Goal: Find specific page/section: Find specific page/section

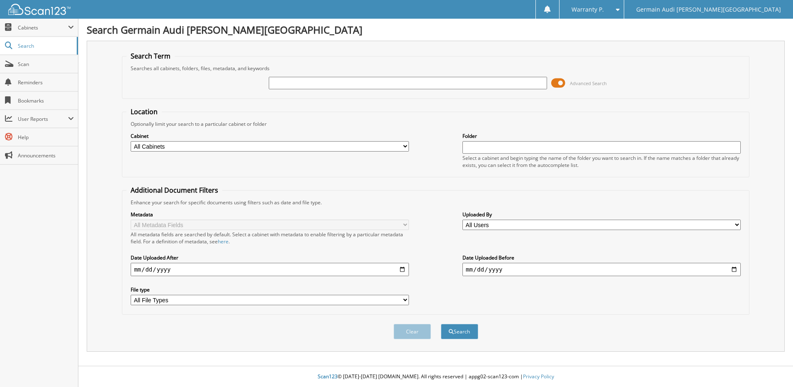
click at [301, 82] on input "text" at bounding box center [408, 83] width 278 height 12
type input "46987"
click at [441, 324] on button "Search" at bounding box center [459, 331] width 37 height 15
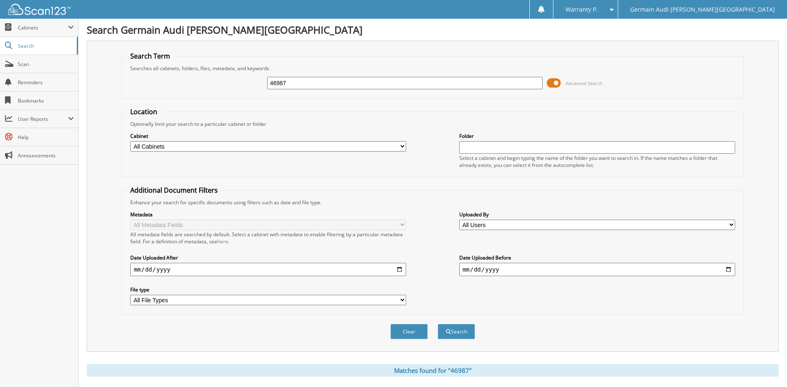
scroll to position [166, 0]
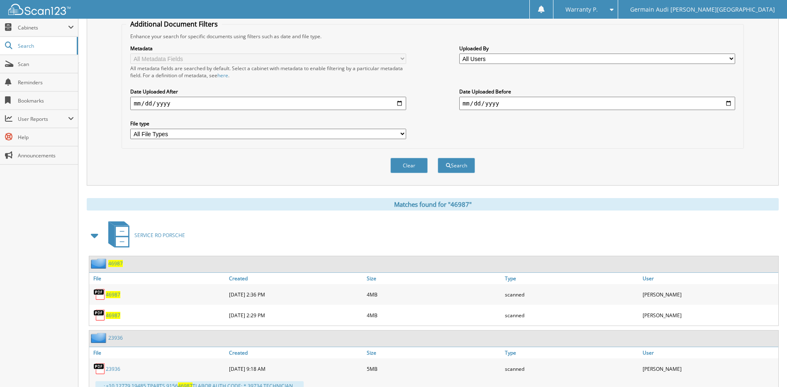
click at [114, 291] on link "46987" at bounding box center [113, 294] width 15 height 7
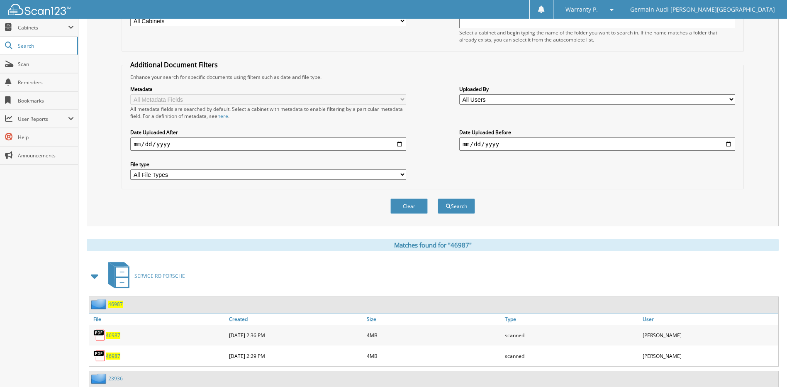
scroll to position [41, 0]
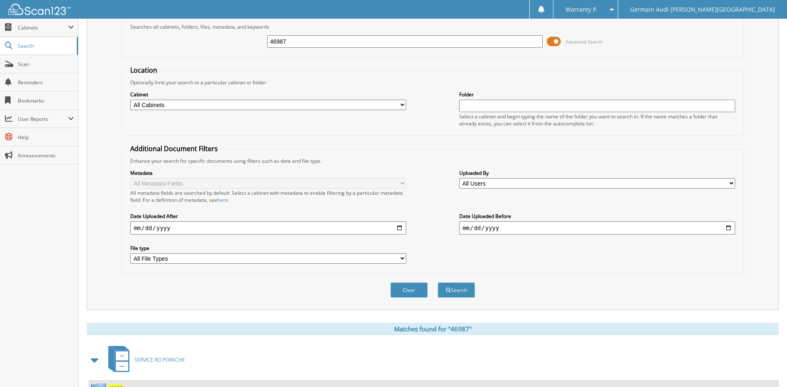
click at [318, 46] on input "46987" at bounding box center [405, 41] width 276 height 12
type input "46988"
click at [438, 282] on button "Search" at bounding box center [456, 289] width 37 height 15
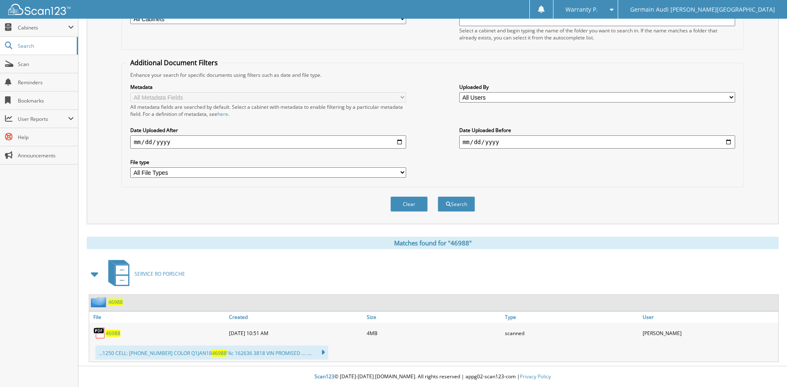
scroll to position [128, 0]
click at [112, 334] on span "46988" at bounding box center [113, 332] width 15 height 7
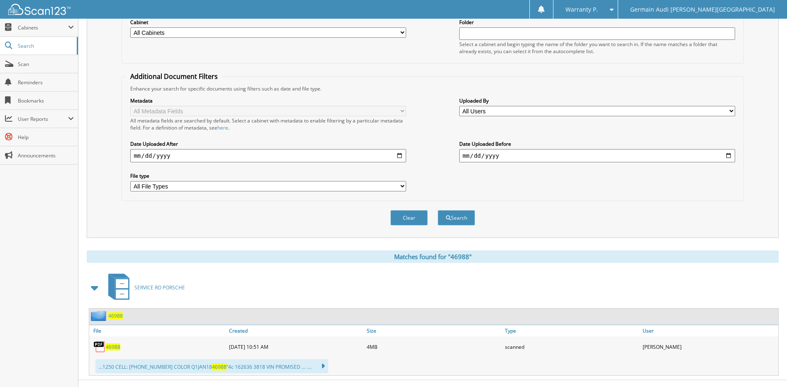
scroll to position [0, 0]
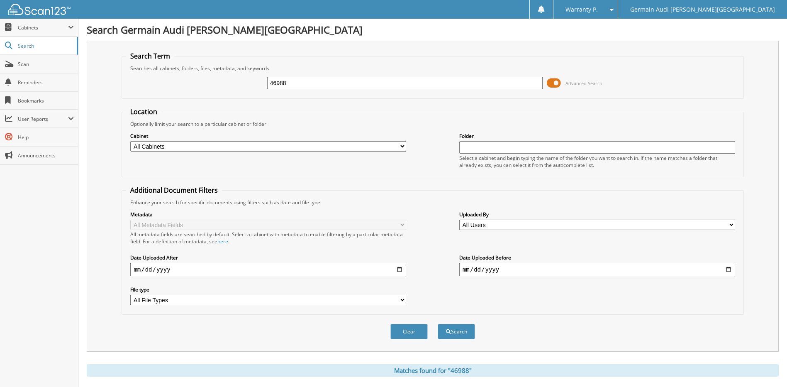
click at [294, 78] on input "46988" at bounding box center [405, 83] width 276 height 12
type input "46999"
click at [438, 324] on button "Search" at bounding box center [456, 331] width 37 height 15
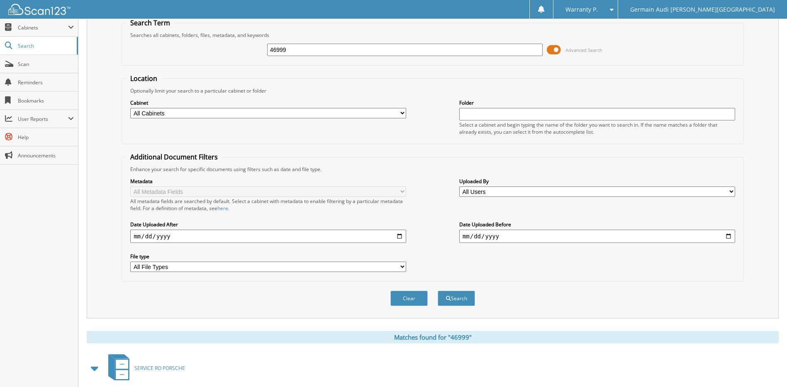
scroll to position [124, 0]
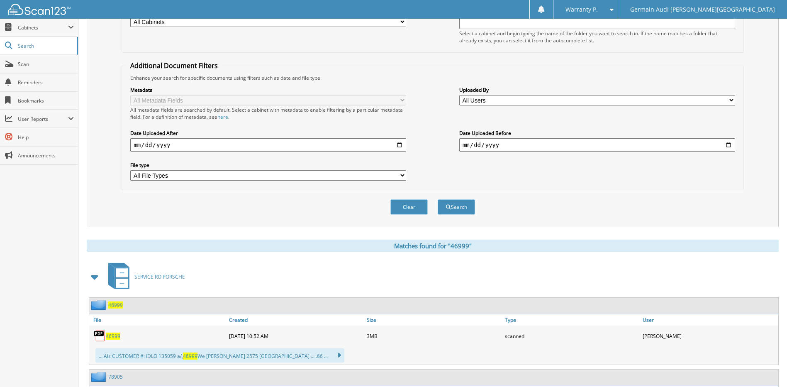
click at [117, 338] on span "46999" at bounding box center [113, 335] width 15 height 7
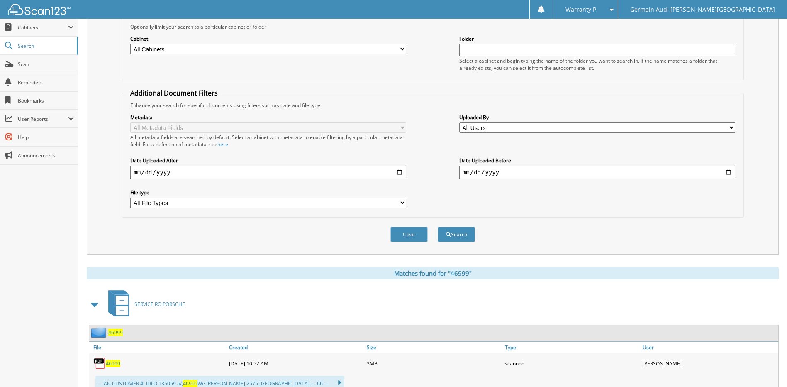
scroll to position [0, 0]
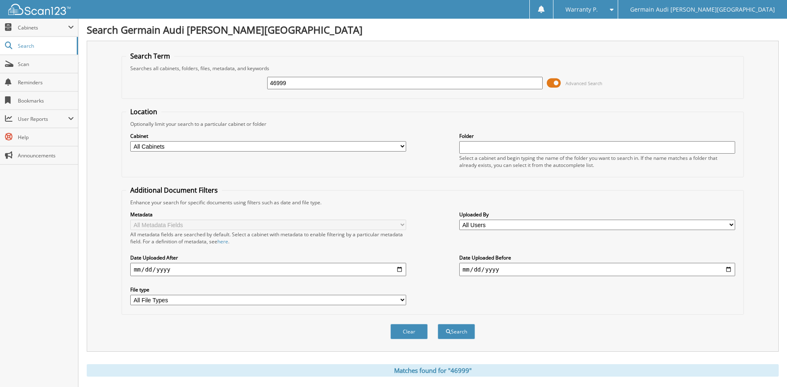
click at [291, 83] on input "46999" at bounding box center [405, 83] width 276 height 12
type input "47010"
click at [438, 324] on button "Search" at bounding box center [456, 331] width 37 height 15
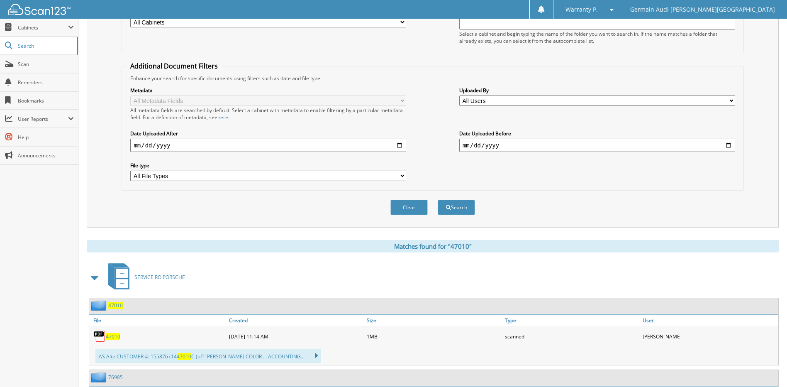
scroll to position [124, 0]
click at [110, 335] on span "47010" at bounding box center [113, 335] width 15 height 7
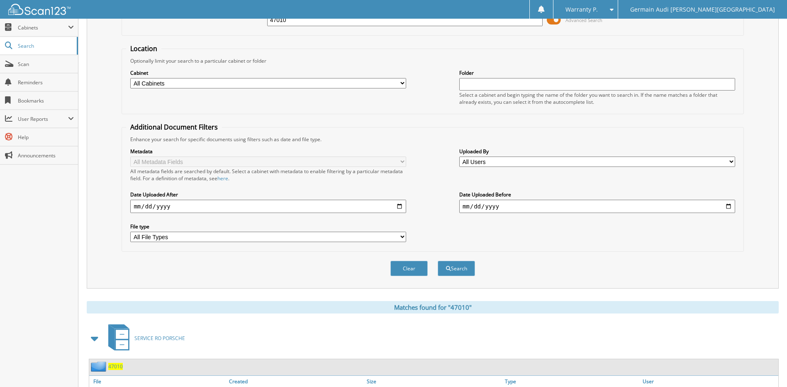
scroll to position [0, 0]
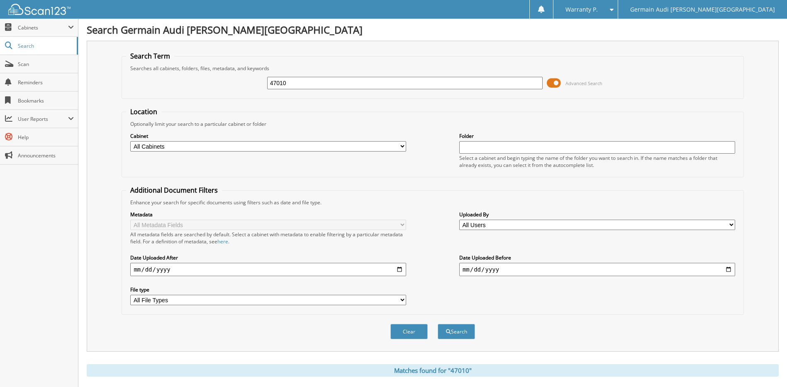
click at [287, 84] on input "47010" at bounding box center [405, 83] width 276 height 12
type input "47011"
click at [438, 324] on button "Search" at bounding box center [456, 331] width 37 height 15
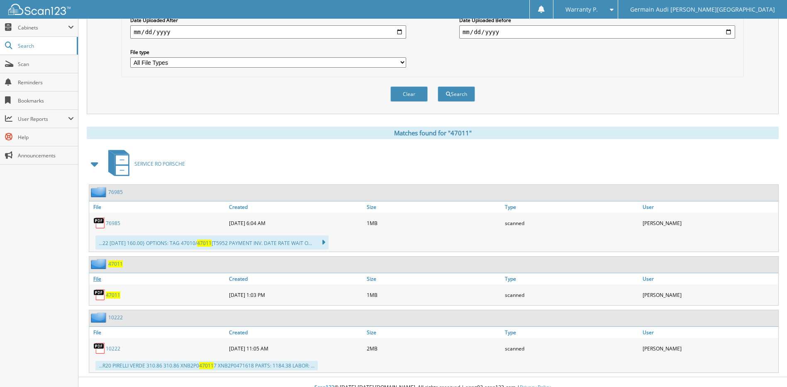
scroll to position [249, 0]
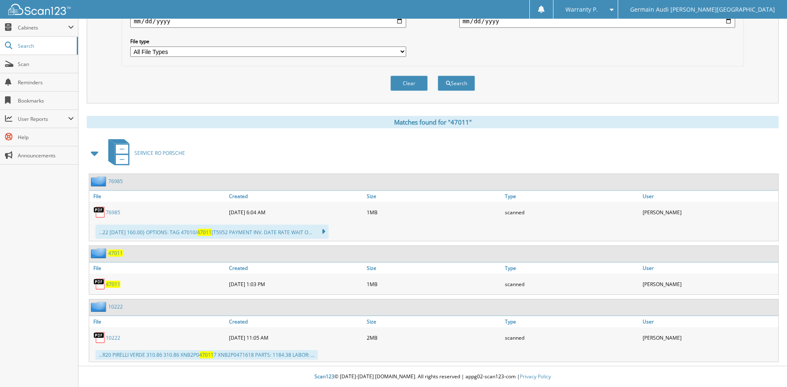
click at [116, 283] on span "47011" at bounding box center [113, 283] width 15 height 7
